Goal: Find specific page/section: Find specific page/section

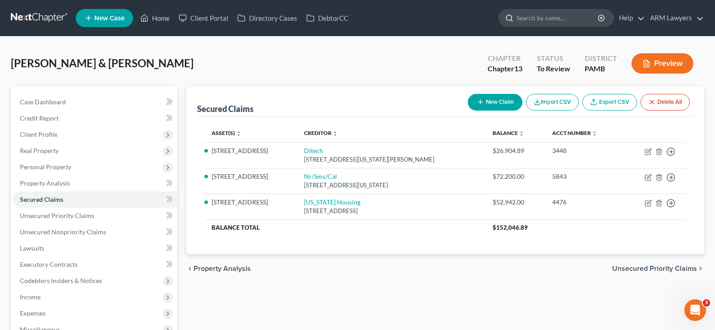
click at [566, 21] on input "search" at bounding box center [558, 17] width 83 height 17
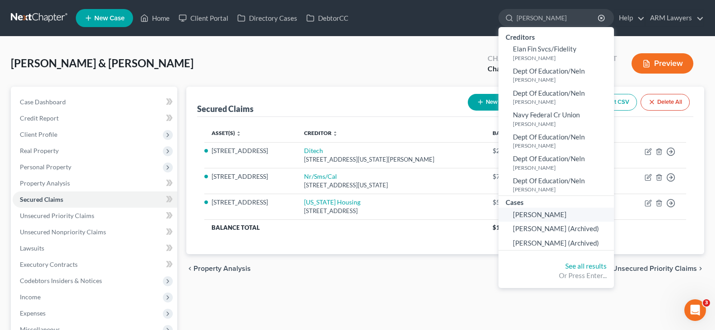
type input "[PERSON_NAME]"
click at [555, 212] on span "[PERSON_NAME]" at bounding box center [540, 214] width 54 height 8
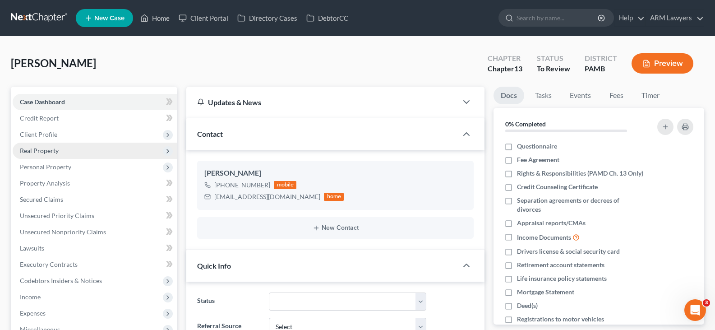
scroll to position [116, 0]
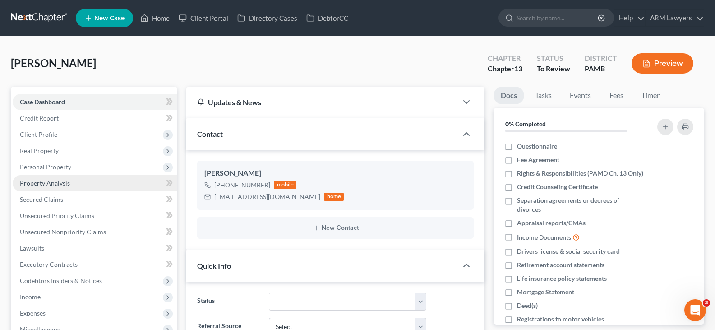
click at [70, 185] on link "Property Analysis" at bounding box center [95, 183] width 165 height 16
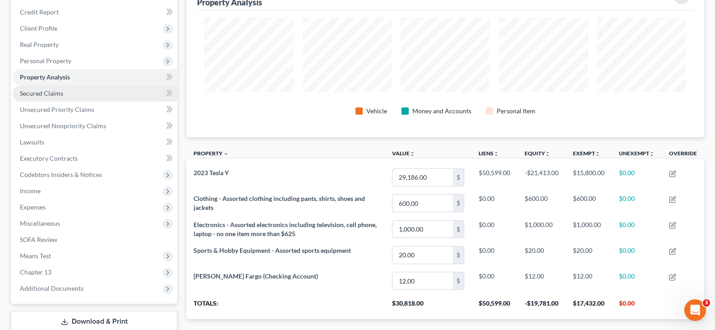
scroll to position [90, 0]
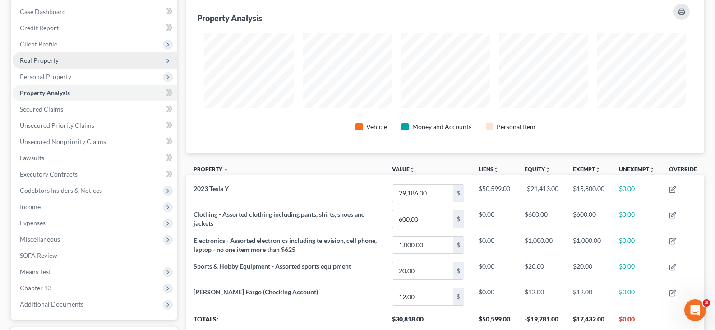
click at [63, 63] on span "Real Property" at bounding box center [95, 60] width 165 height 16
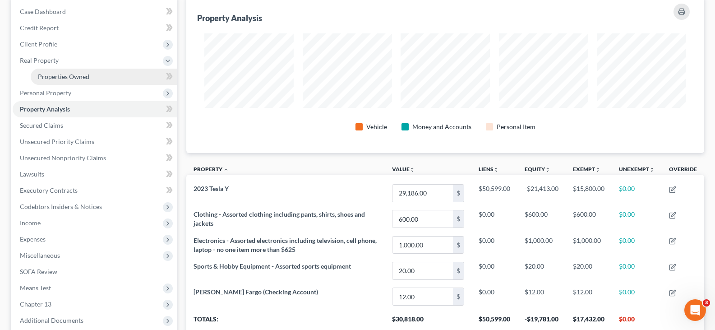
click at [76, 76] on span "Properties Owned" at bounding box center [63, 77] width 51 height 8
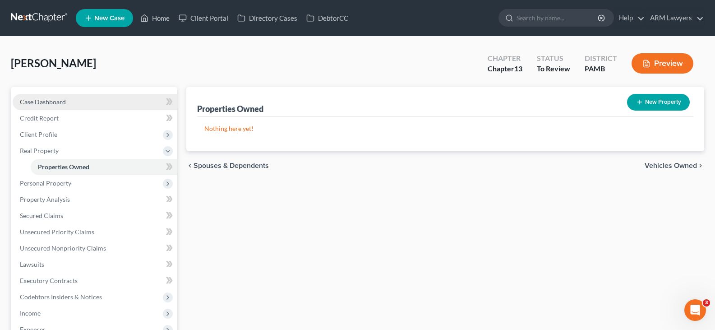
click at [67, 98] on link "Case Dashboard" at bounding box center [95, 102] width 165 height 16
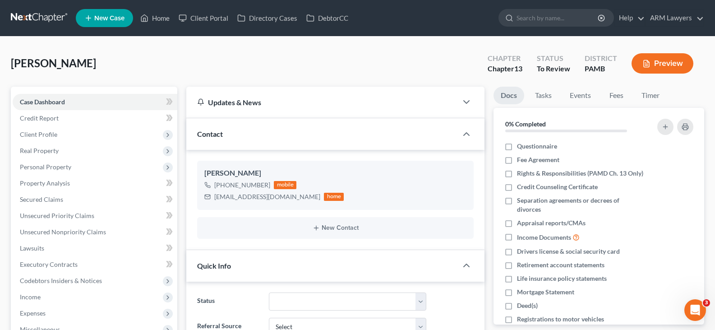
scroll to position [45, 0]
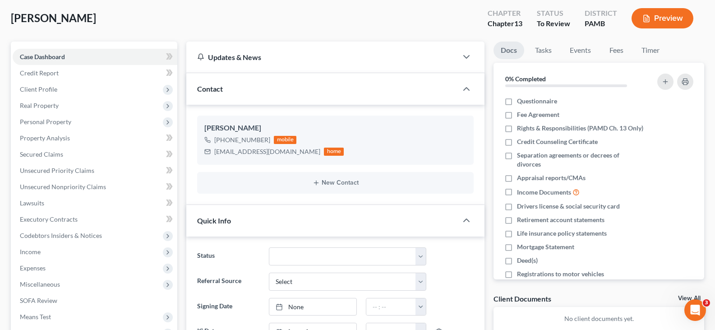
click at [226, 319] on ng-include "Status Answer Due Awaiting Confirmation Awaiting Discharge Confirmed Could Not …" at bounding box center [335, 293] width 277 height 93
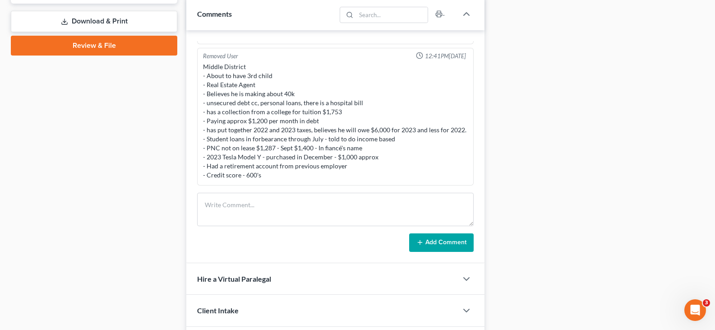
click at [83, 176] on div "Case Dashboard Payments Invoices Payments Payments Credit Report Client Profile" at bounding box center [94, 35] width 176 height 710
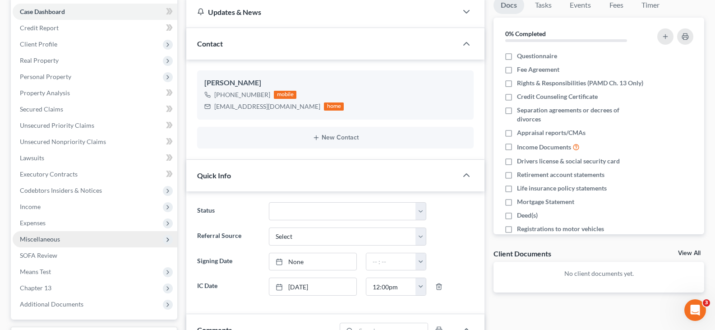
scroll to position [0, 0]
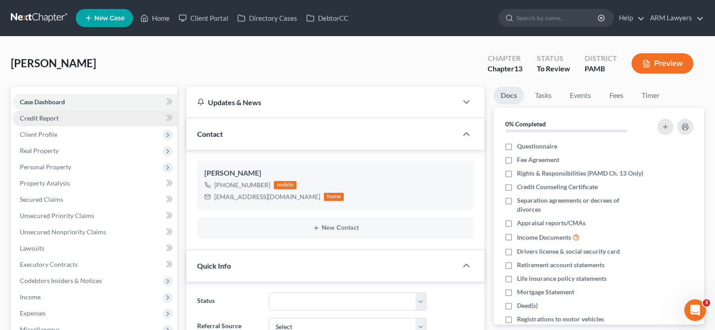
click at [70, 115] on link "Credit Report" at bounding box center [95, 118] width 165 height 16
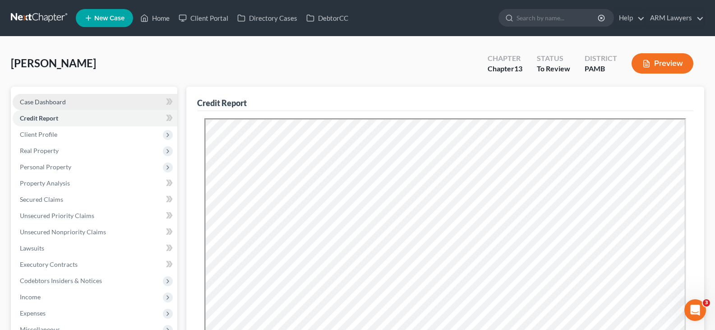
click at [37, 101] on span "Case Dashboard" at bounding box center [43, 102] width 46 height 8
select select "20"
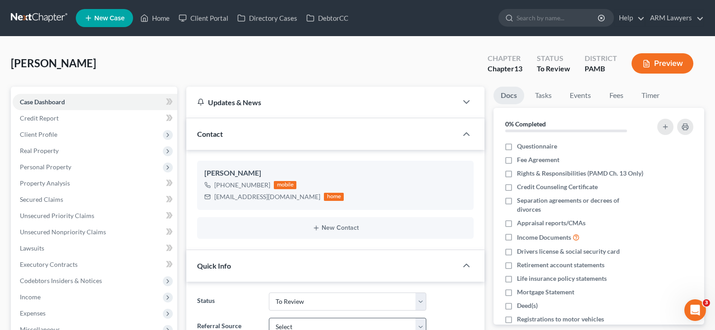
scroll to position [116, 0]
click at [71, 174] on span "Personal Property" at bounding box center [95, 167] width 165 height 16
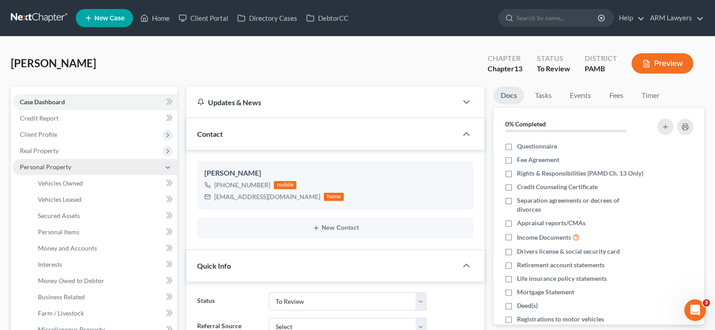
click at [60, 171] on span "Personal Property" at bounding box center [95, 167] width 165 height 16
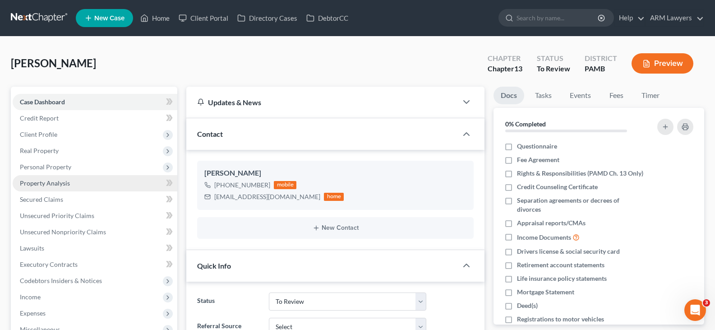
click at [68, 181] on span "Property Analysis" at bounding box center [45, 183] width 50 height 8
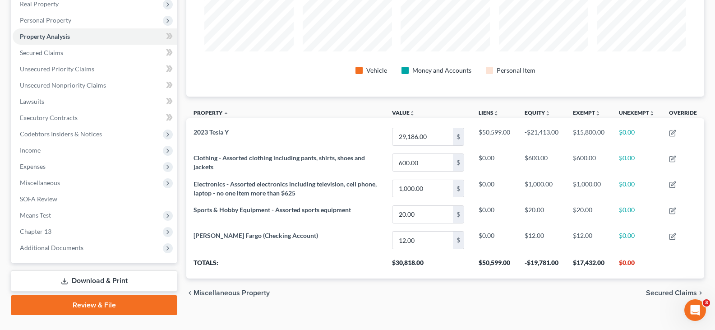
scroll to position [166, 0]
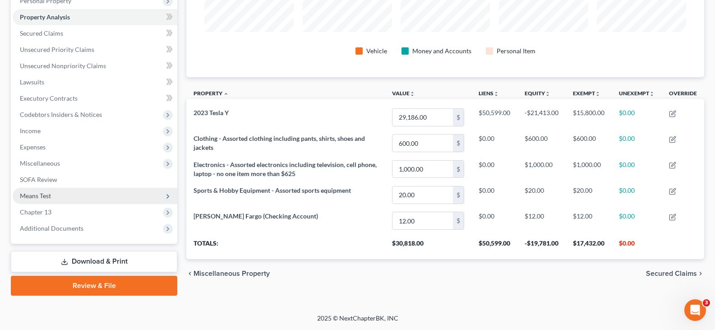
click at [60, 193] on span "Means Test" at bounding box center [95, 196] width 165 height 16
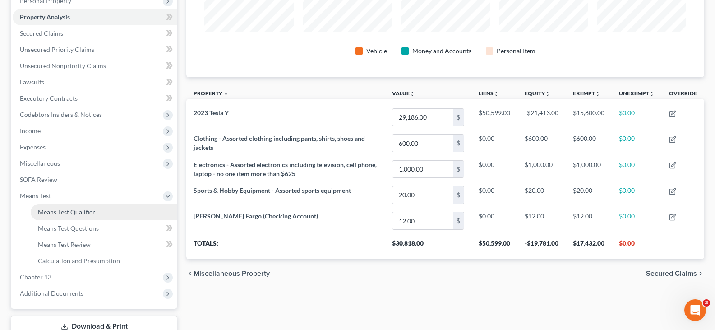
click at [74, 218] on link "Means Test Qualifier" at bounding box center [104, 212] width 147 height 16
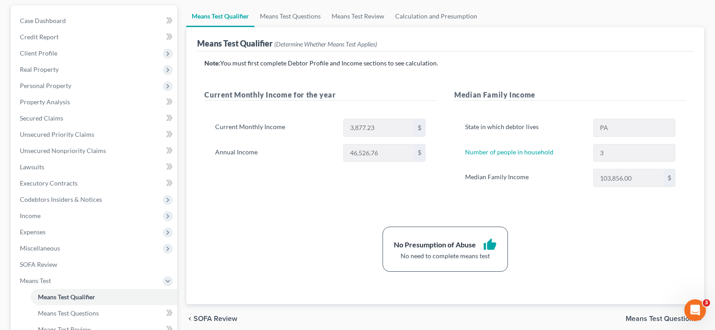
scroll to position [90, 0]
